Goal: Transaction & Acquisition: Purchase product/service

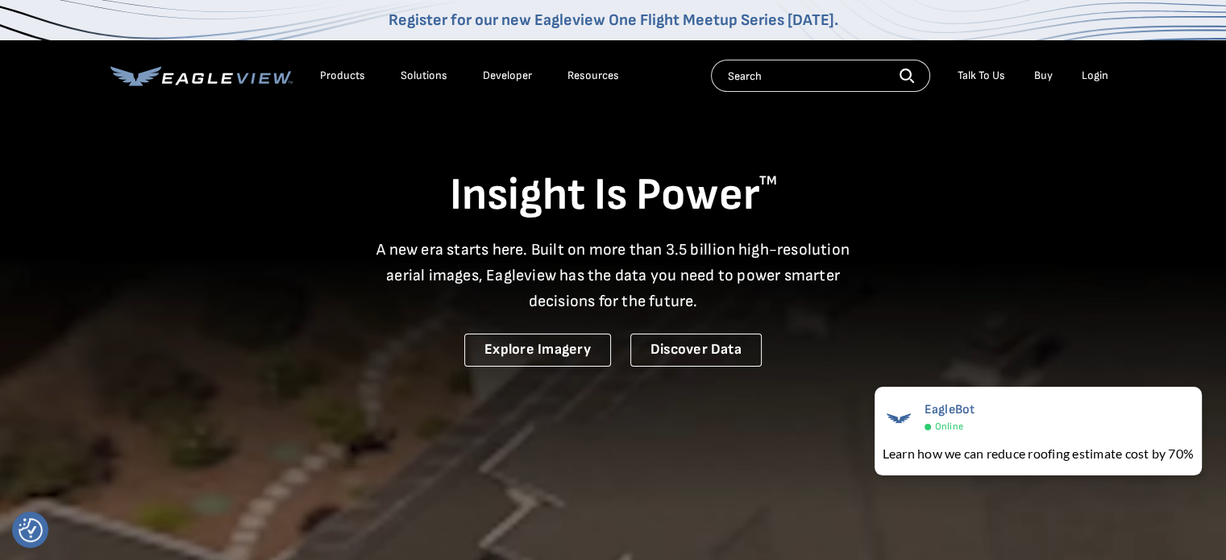
click at [1090, 74] on div "Login" at bounding box center [1095, 76] width 27 height 15
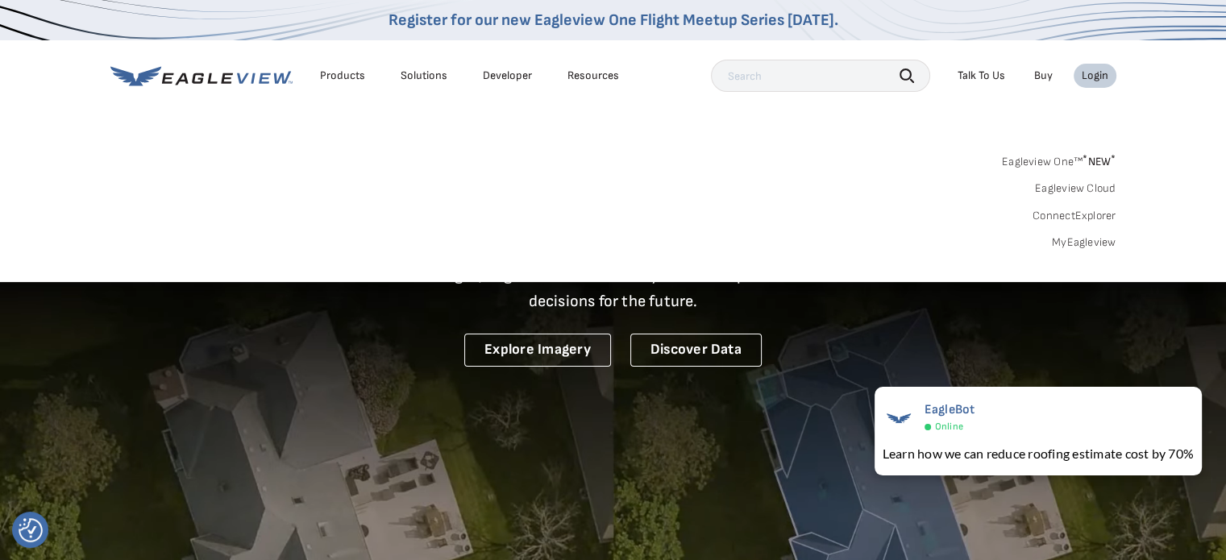
click at [1082, 243] on link "MyEagleview" at bounding box center [1084, 242] width 64 height 15
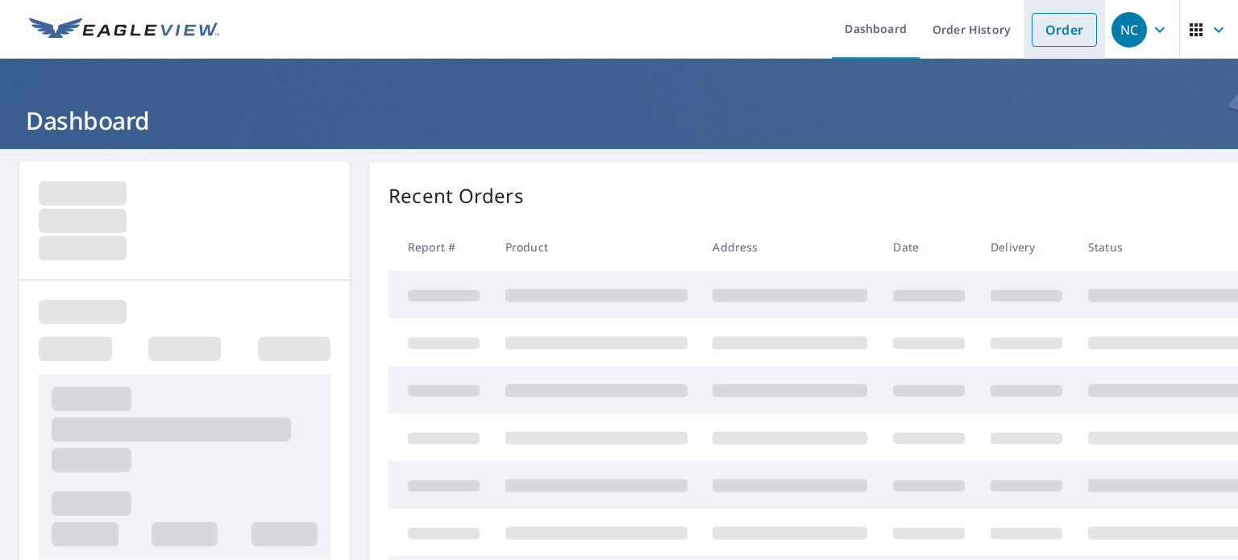
click at [1045, 33] on link "Order" at bounding box center [1064, 30] width 65 height 34
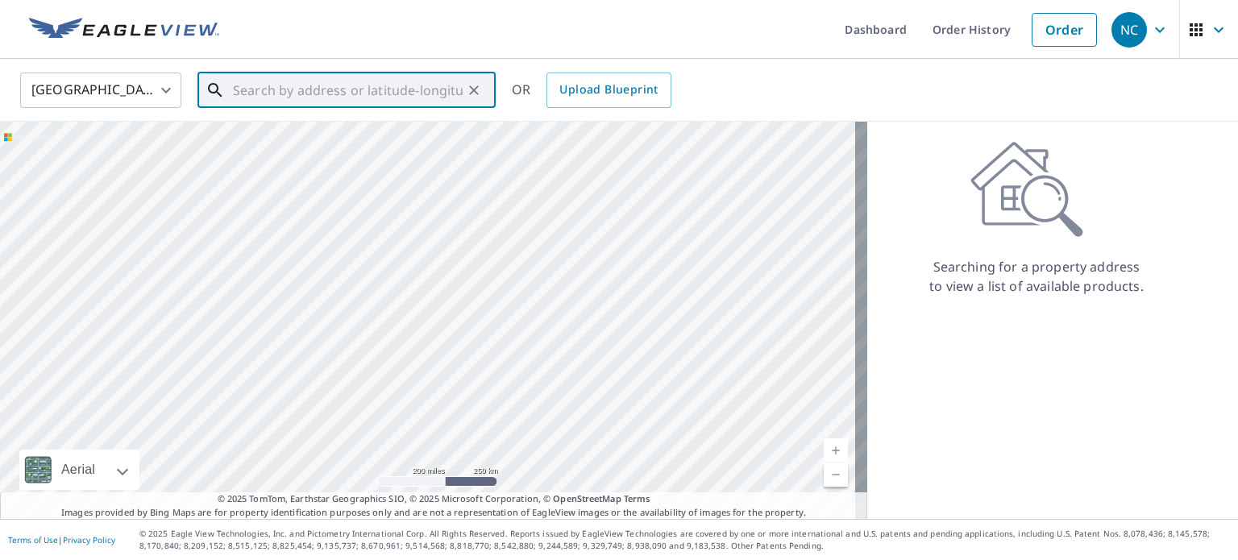
click at [236, 98] on input "text" at bounding box center [348, 90] width 230 height 45
click at [261, 148] on p "Angier, NC 27501" at bounding box center [356, 155] width 253 height 16
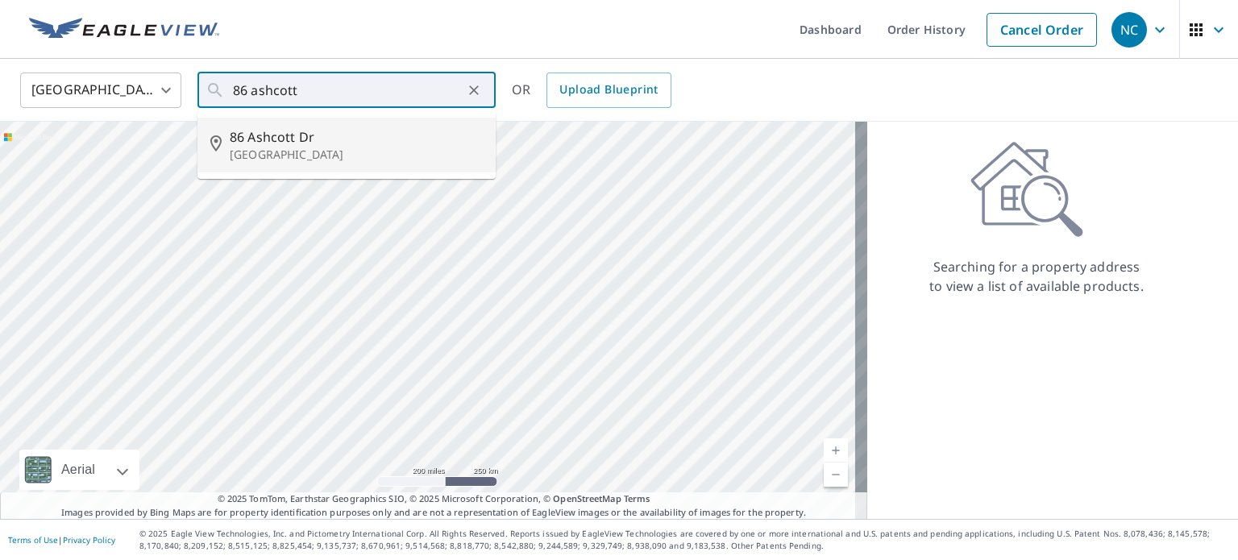
type input "86 Ashcott Dr Angier, NC 27501"
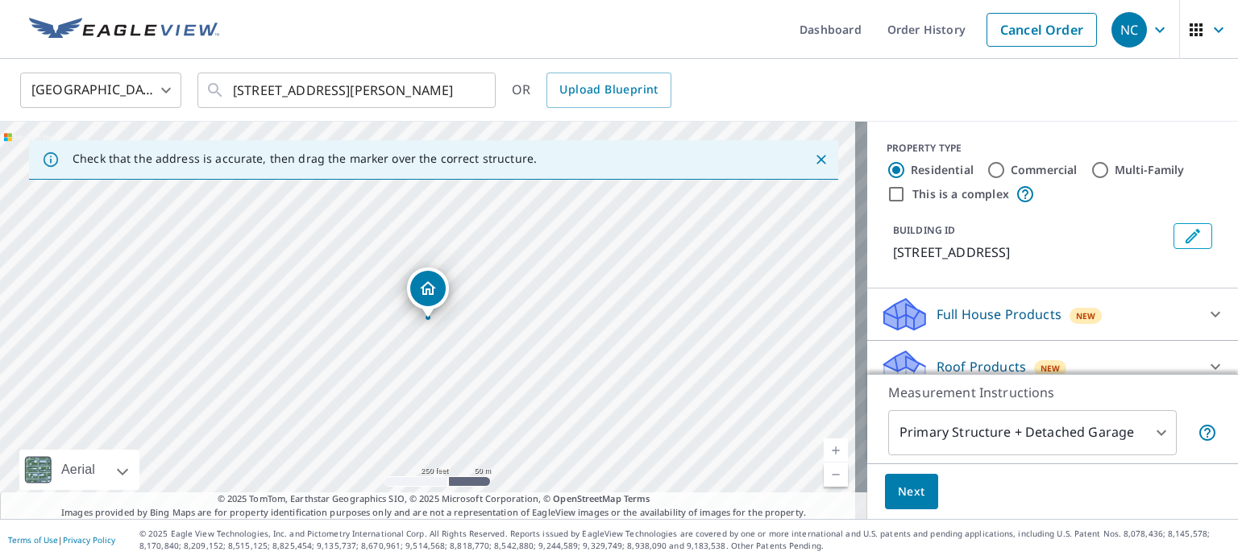
scroll to position [123, 0]
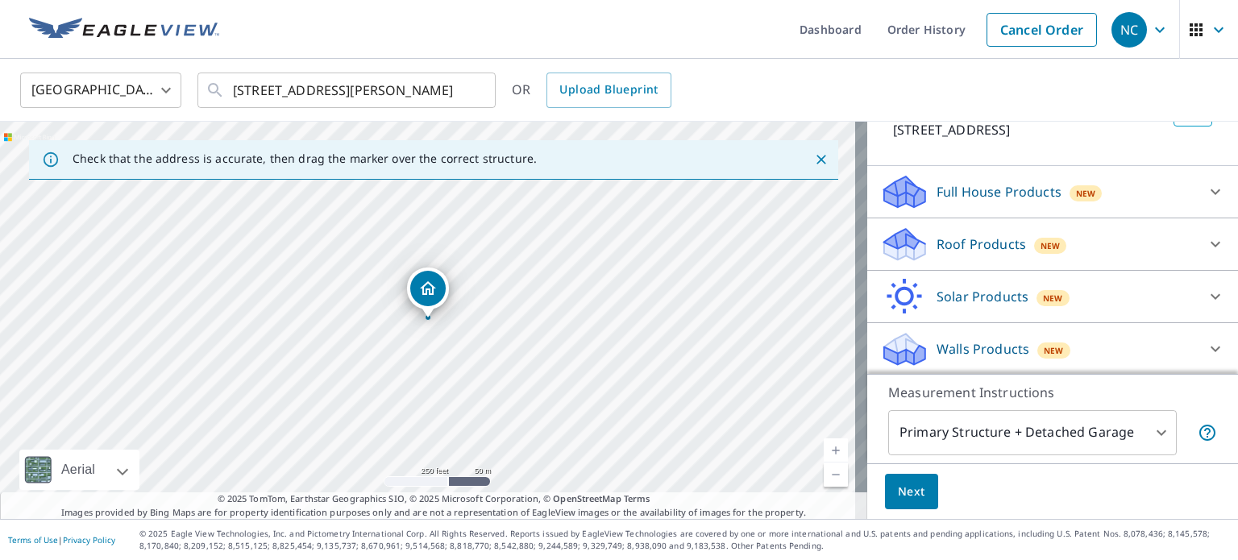
click at [942, 247] on p "Roof Products" at bounding box center [981, 244] width 89 height 19
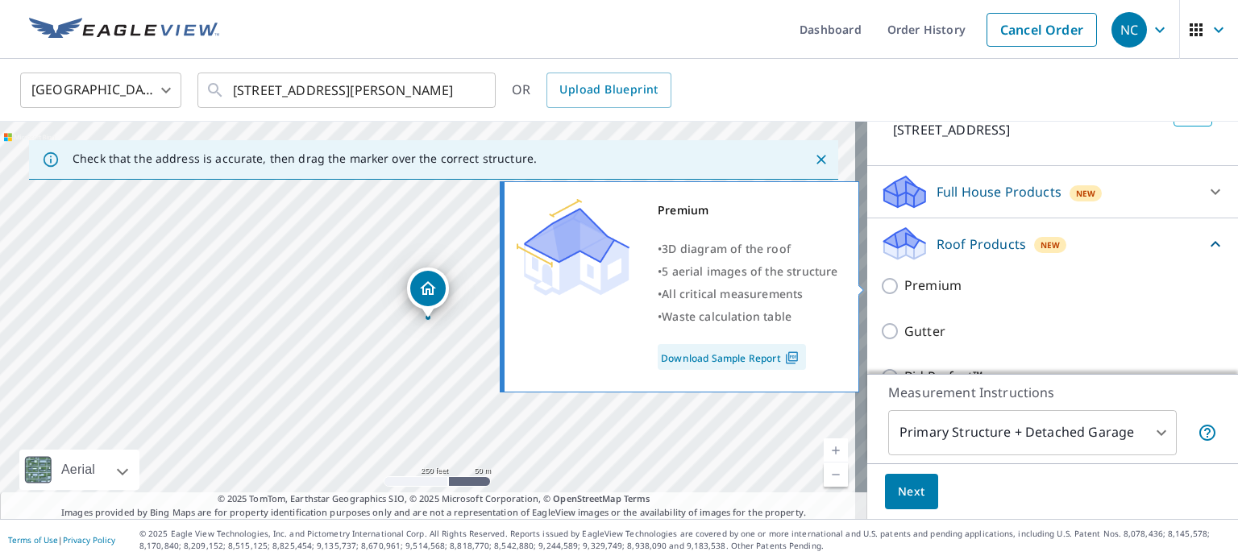
click at [880, 286] on input "Premium" at bounding box center [892, 286] width 24 height 19
checkbox input "true"
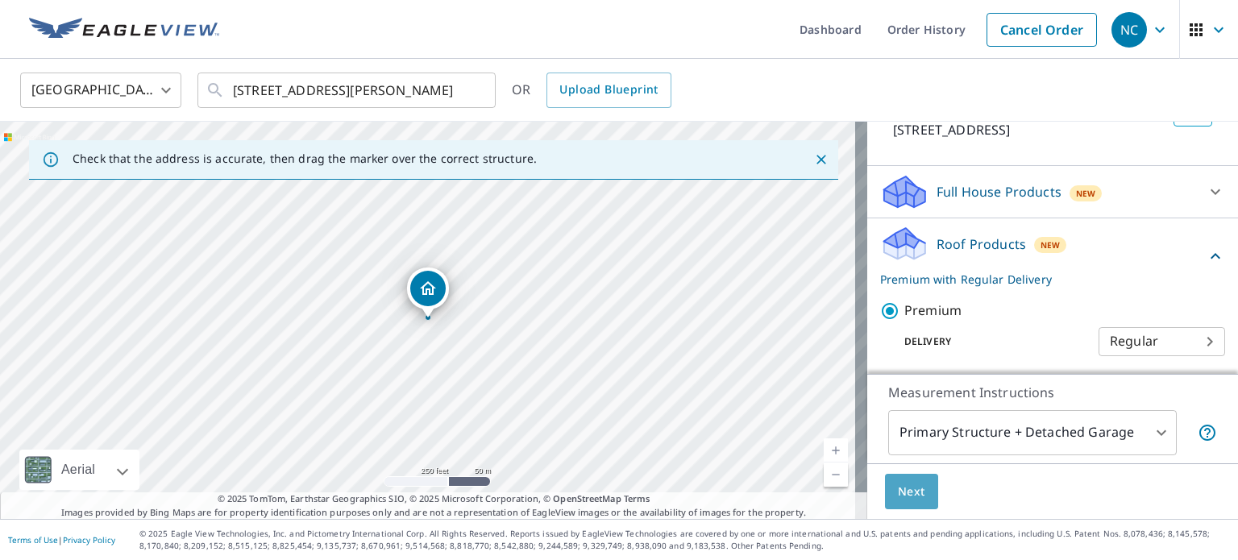
click at [901, 491] on span "Next" at bounding box center [911, 492] width 27 height 20
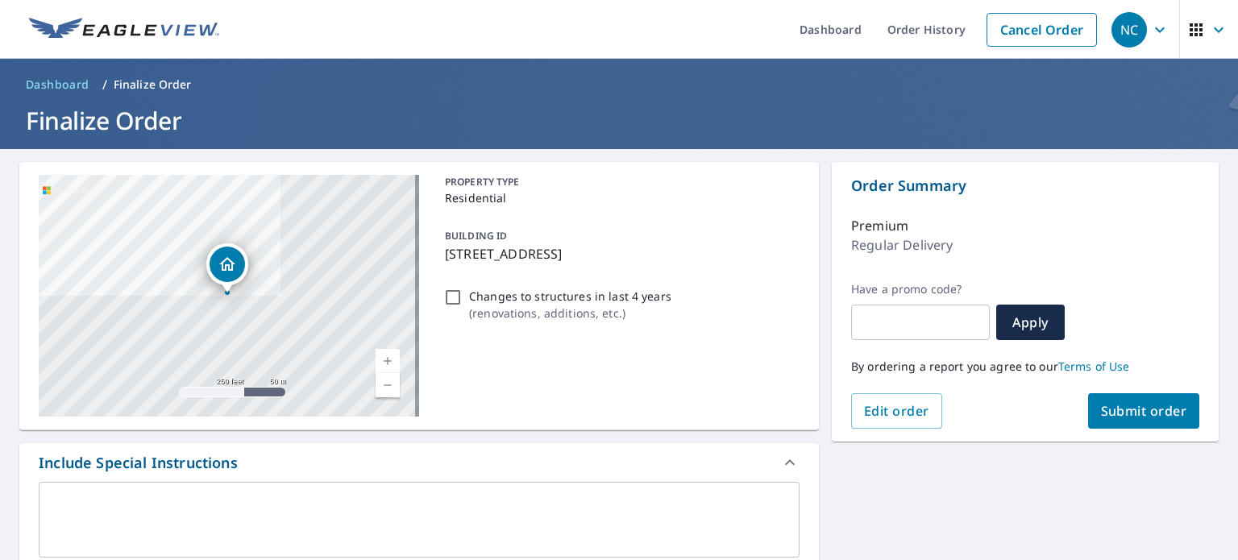
click at [1101, 415] on span "Submit order" at bounding box center [1144, 411] width 86 height 18
